Goal: Communication & Community: Connect with others

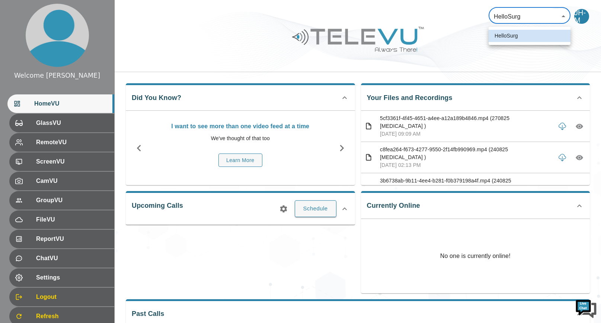
click at [562, 15] on body "Welcome [PERSON_NAME] HomeVU GlassVU RemoteVU ScreenVU CamVU GroupVU FileVU Rep…" at bounding box center [300, 198] width 601 height 397
click at [562, 15] on div at bounding box center [300, 161] width 601 height 323
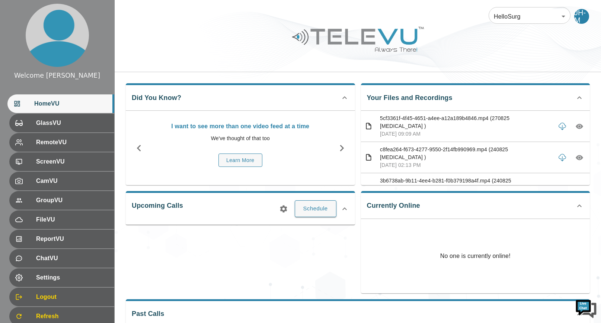
click at [440, 38] on div at bounding box center [358, 45] width 486 height 42
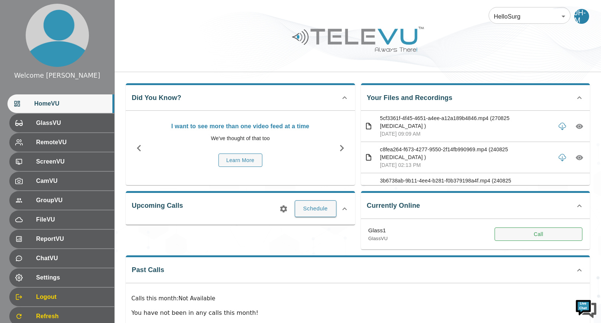
click at [537, 235] on button "Call" at bounding box center [538, 235] width 88 height 14
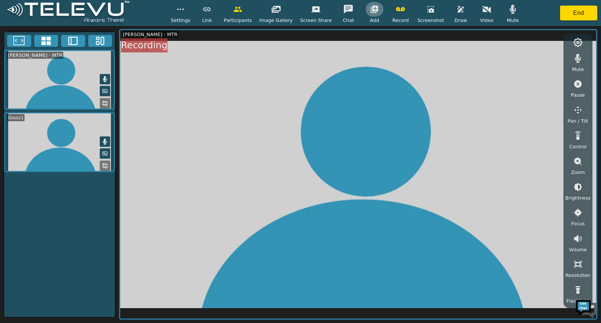
click at [371, 7] on icon "button" at bounding box center [374, 9] width 7 height 7
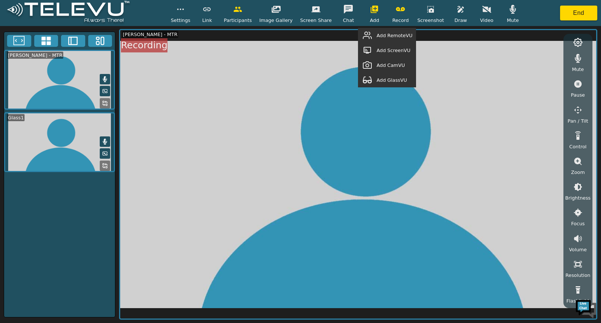
click at [399, 78] on span "Add GlassVU" at bounding box center [391, 80] width 31 height 7
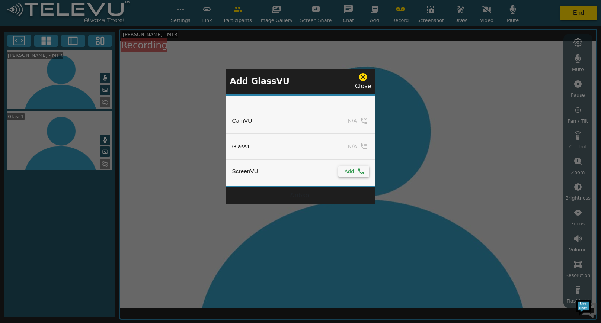
click at [351, 170] on button "Add" at bounding box center [353, 171] width 31 height 11
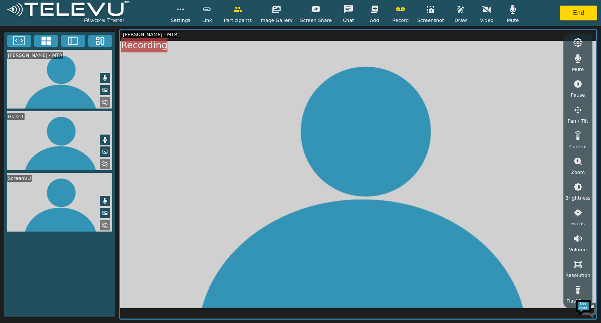
click at [372, 6] on icon "button" at bounding box center [374, 9] width 7 height 7
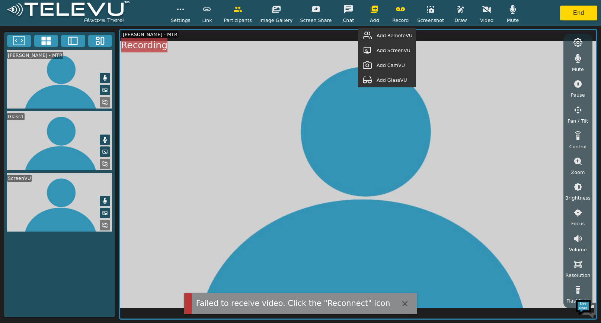
click at [381, 37] on span "Add RemoteVU" at bounding box center [394, 35] width 36 height 7
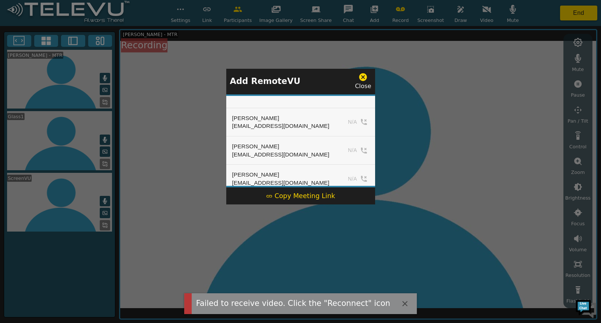
click at [305, 198] on div "Copy Meeting Link" at bounding box center [300, 196] width 69 height 10
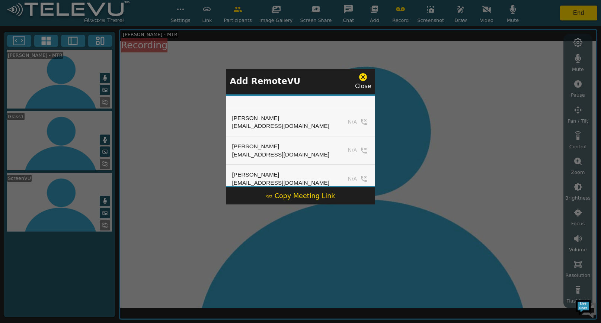
click at [362, 76] on icon at bounding box center [362, 77] width 9 height 9
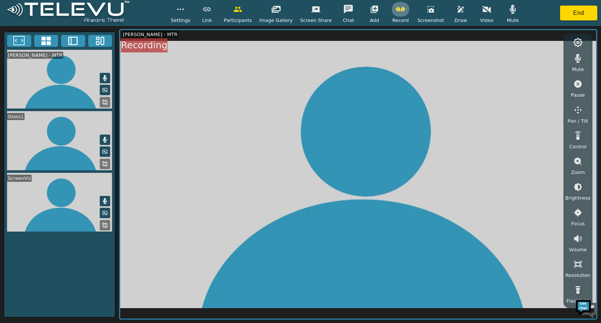
click at [401, 10] on icon "button" at bounding box center [400, 9] width 9 height 4
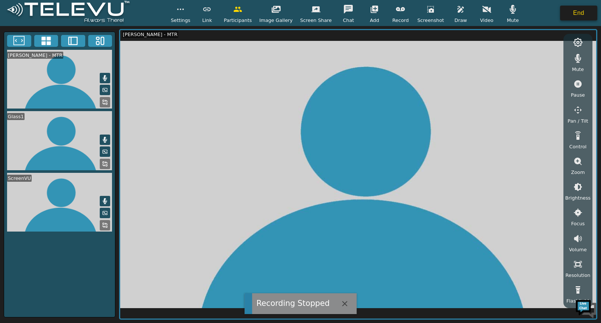
click at [577, 13] on button "End" at bounding box center [578, 13] width 37 height 15
